Goal: Information Seeking & Learning: Compare options

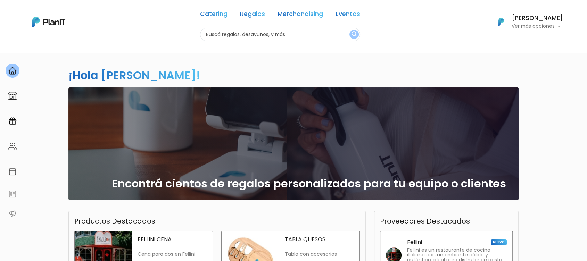
click at [217, 15] on link "Catering" at bounding box center [213, 15] width 27 height 8
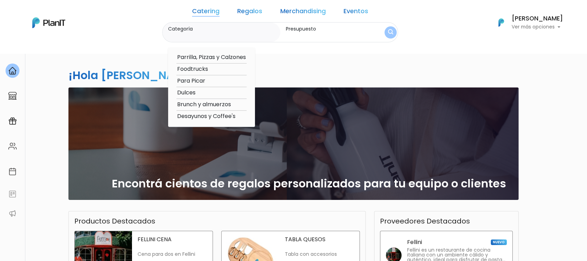
click at [250, 11] on link "Regalos" at bounding box center [249, 12] width 25 height 8
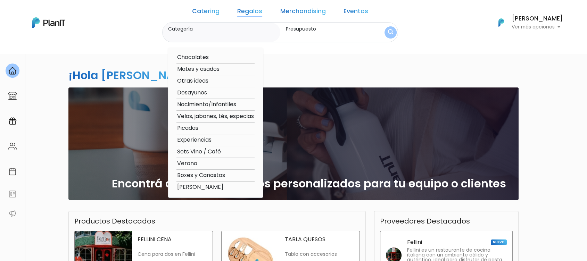
click at [304, 12] on link "Merchandising" at bounding box center [302, 12] width 45 height 8
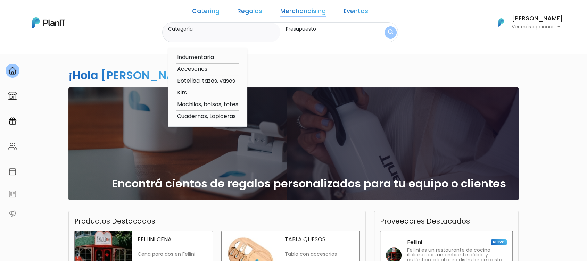
click at [356, 13] on link "Eventos" at bounding box center [355, 12] width 25 height 8
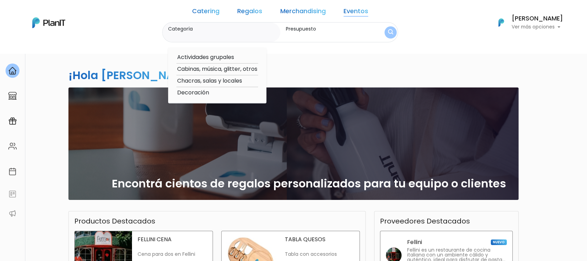
drag, startPoint x: 310, startPoint y: 12, endPoint x: 285, endPoint y: 12, distance: 24.3
click at [309, 11] on link "Merchandising" at bounding box center [302, 12] width 45 height 8
click at [243, 9] on link "Regalos" at bounding box center [249, 12] width 25 height 8
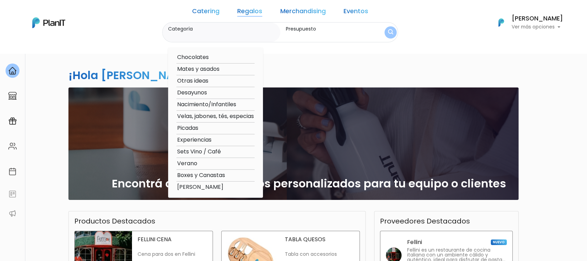
click at [224, 69] on option "Mates y asados" at bounding box center [215, 69] width 78 height 9
type input "Mates y asados"
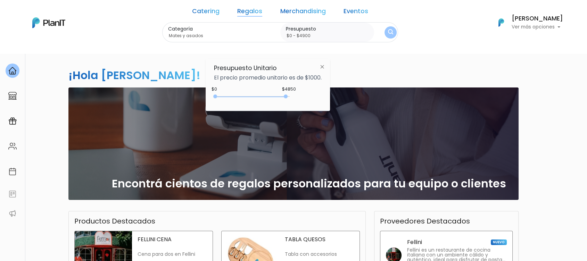
drag, startPoint x: 230, startPoint y: 95, endPoint x: 340, endPoint y: 53, distance: 117.5
click at [290, 95] on div "$4850 $0 0 : 4850 0 4850 0,4900" at bounding box center [268, 98] width 108 height 14
type input "$0 - Más de $5000"
click at [382, 34] on button "submit" at bounding box center [390, 32] width 17 height 17
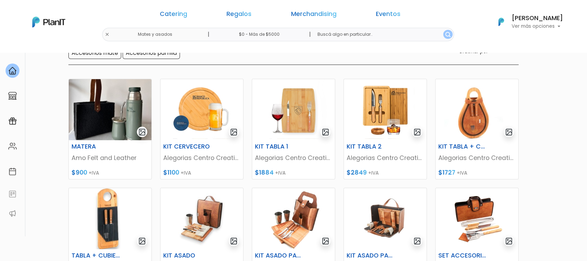
scroll to position [76, 0]
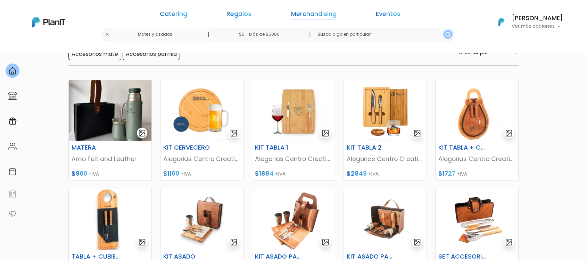
click at [293, 18] on link "Merchandising" at bounding box center [313, 15] width 45 height 8
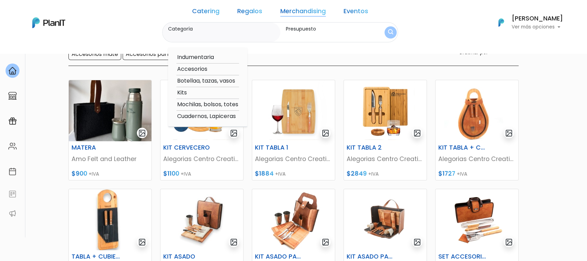
click at [351, 12] on link "Eventos" at bounding box center [355, 12] width 25 height 8
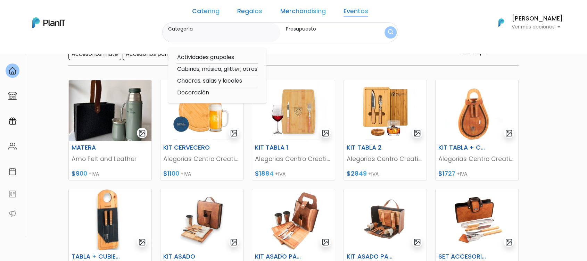
click at [236, 69] on option "Cabinas, música, glitter, otros" at bounding box center [217, 69] width 82 height 9
type input "Cabinas, música, glitter, otros"
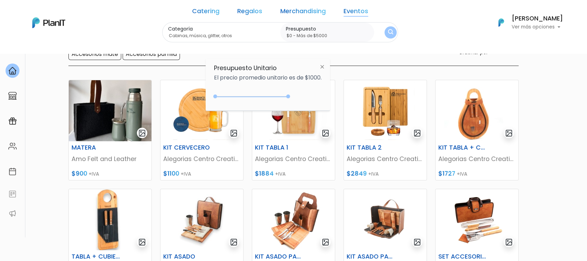
type input "$0 - Más de $5000"
drag, startPoint x: 233, startPoint y: 97, endPoint x: 314, endPoint y: 84, distance: 81.8
click at [314, 84] on div "Presupuesto Unitario El precio promedio unitario es de $1000. +$5000 $0 0 : 500…" at bounding box center [268, 85] width 124 height 52
click at [384, 29] on button "submit" at bounding box center [390, 32] width 12 height 12
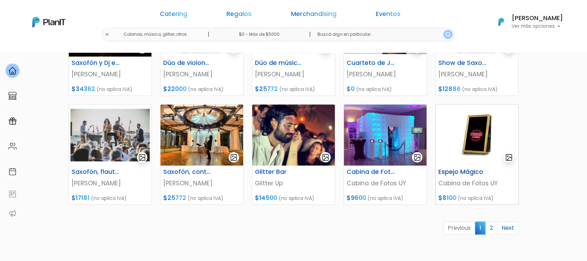
scroll to position [308, 0]
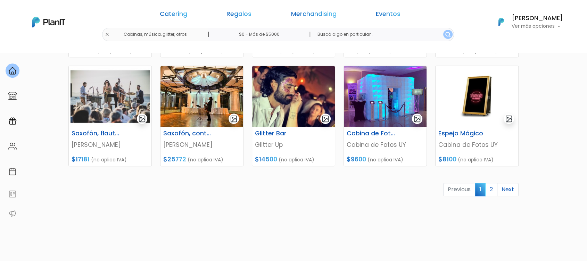
click at [497, 191] on link "2" at bounding box center [491, 189] width 12 height 13
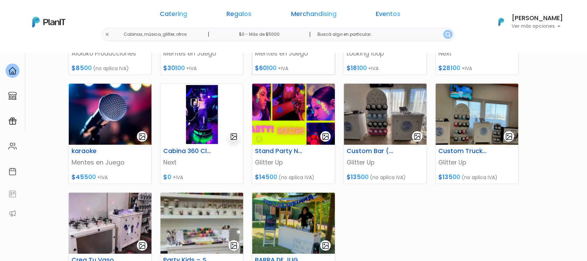
scroll to position [116, 0]
